Goal: Complete application form

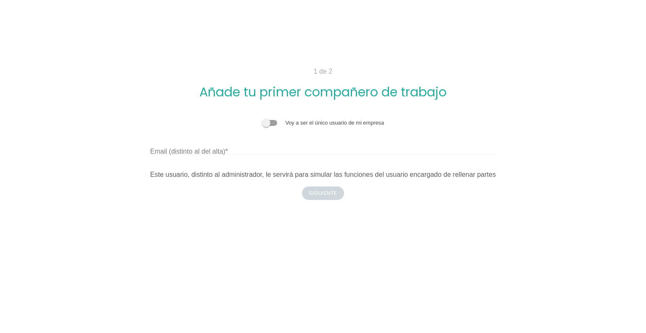
click at [272, 123] on span at bounding box center [269, 123] width 15 height 6
click at [262, 119] on input "checkbox" at bounding box center [262, 119] width 0 height 0
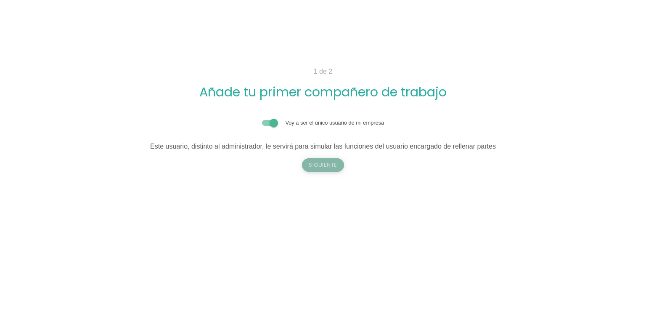
click at [332, 166] on button "Siguiente" at bounding box center [323, 164] width 42 height 13
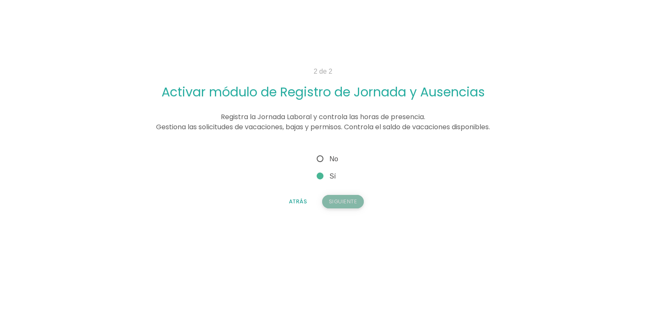
click at [335, 200] on button "Siguiente" at bounding box center [343, 201] width 42 height 13
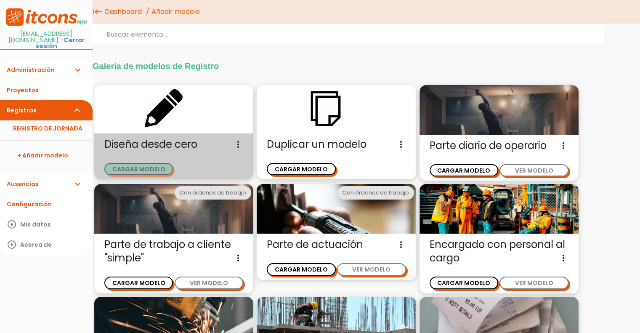
click at [155, 168] on button "CARGAR MODELO" at bounding box center [138, 169] width 69 height 12
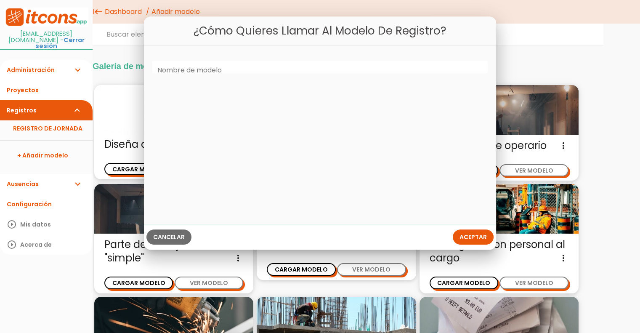
click at [174, 234] on span "Cancelar" at bounding box center [169, 237] width 32 height 8
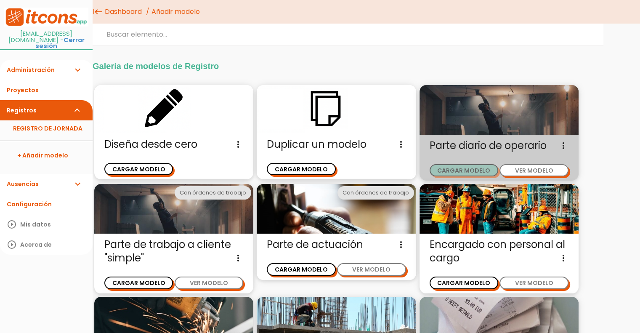
click at [470, 171] on button "CARGAR MODELO" at bounding box center [464, 170] width 69 height 12
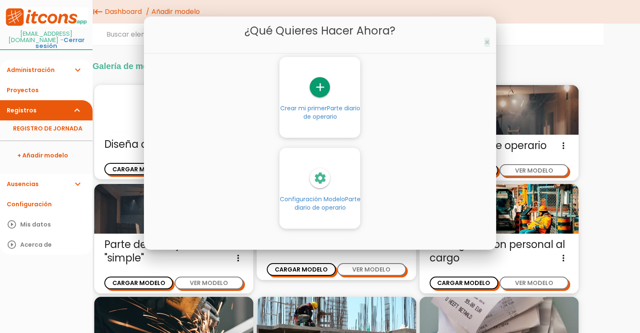
click at [486, 43] on span "×" at bounding box center [486, 42] width 5 height 12
